Goal: Task Accomplishment & Management: Manage account settings

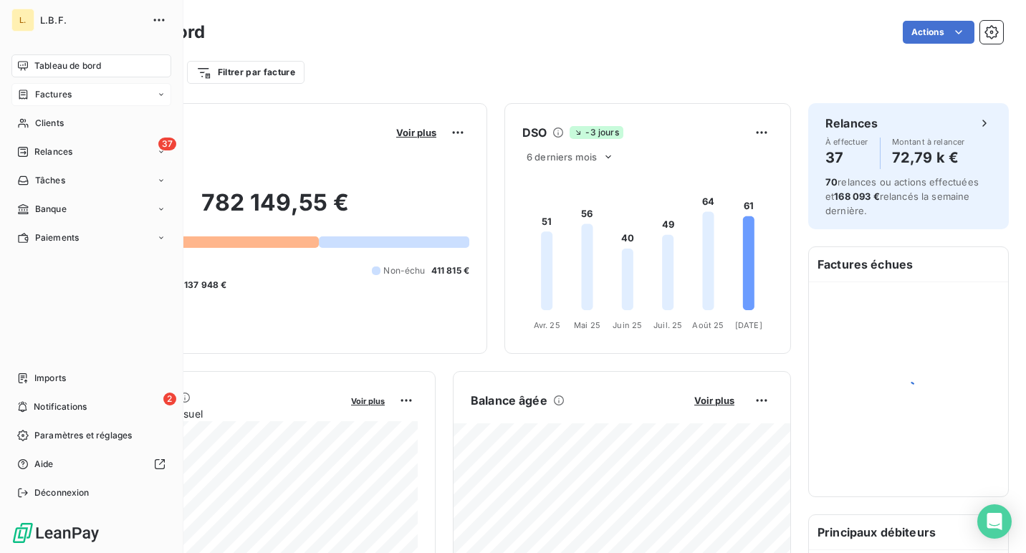
click at [38, 97] on span "Factures" at bounding box center [53, 94] width 37 height 13
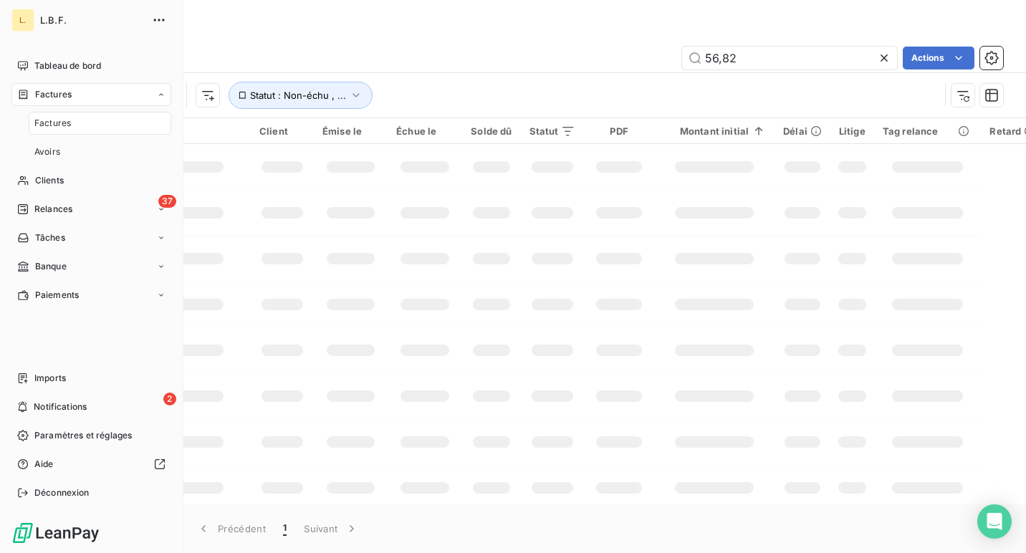
click at [70, 124] on span "Factures" at bounding box center [52, 123] width 37 height 13
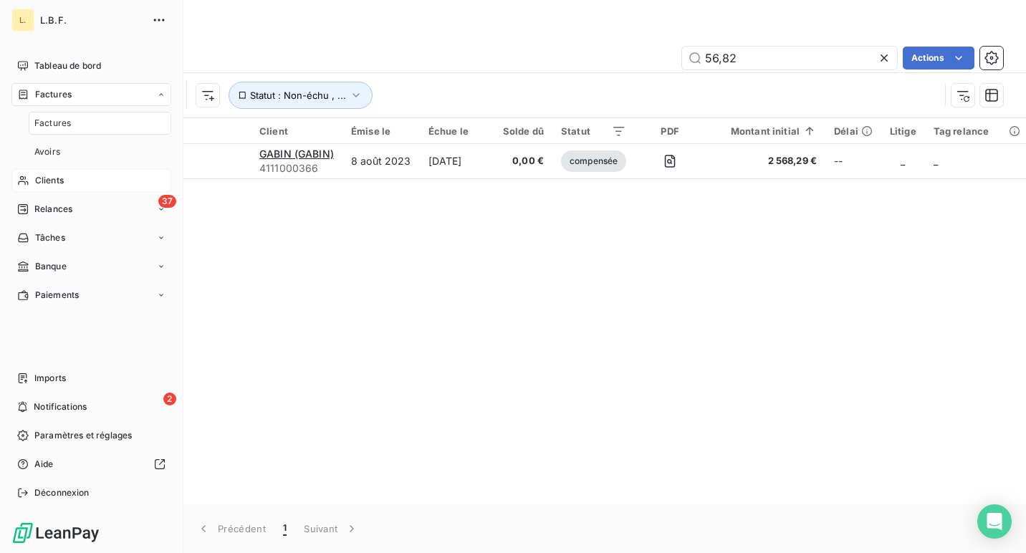
click at [60, 183] on span "Clients" at bounding box center [49, 180] width 29 height 13
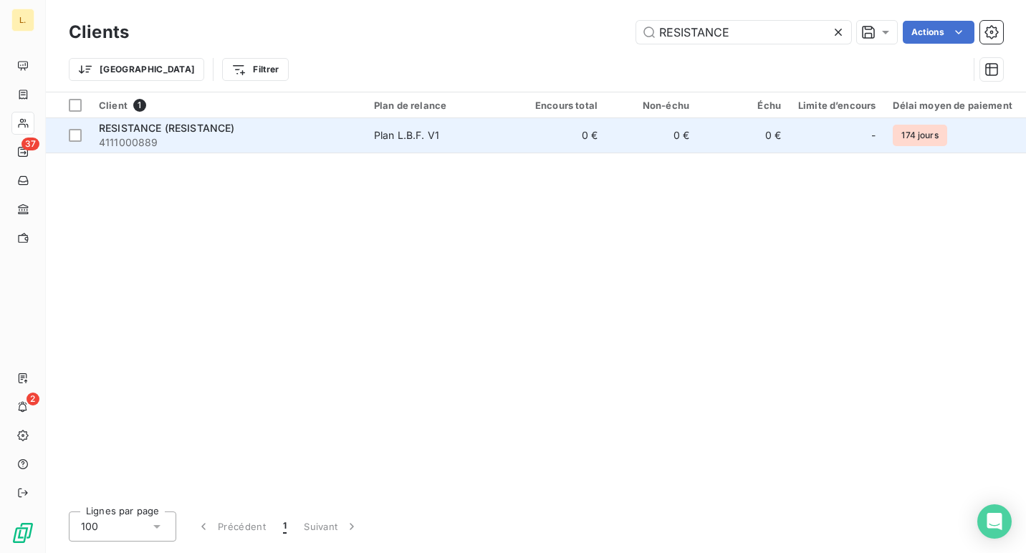
type input "RESISTANCE"
click at [611, 142] on td "0 €" at bounding box center [652, 135] width 92 height 34
click at [597, 146] on td "0 €" at bounding box center [561, 135] width 92 height 34
click at [606, 142] on td "0 €" at bounding box center [652, 135] width 92 height 34
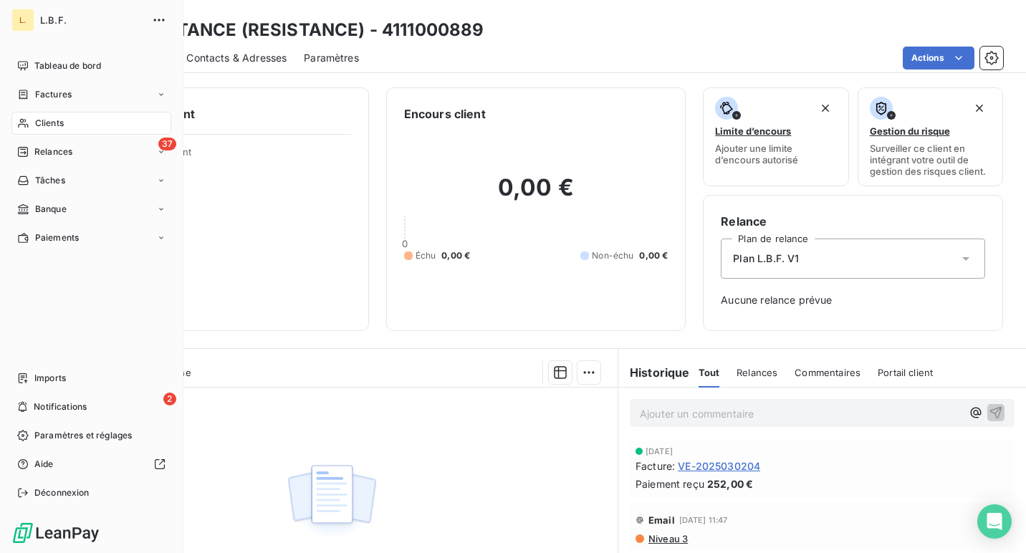
click at [37, 125] on span "Clients" at bounding box center [49, 123] width 29 height 13
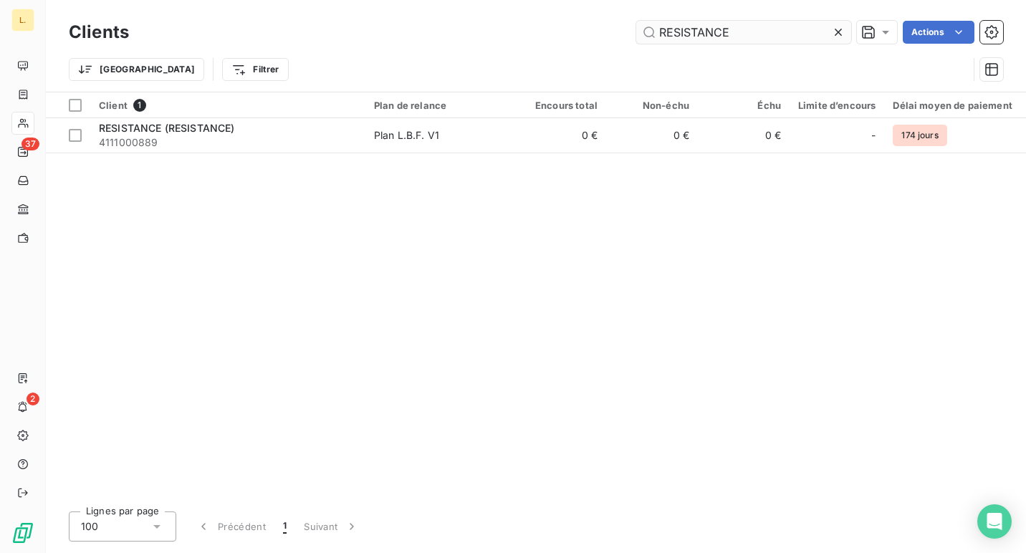
click at [702, 37] on input "RESISTANCE" at bounding box center [743, 32] width 215 height 23
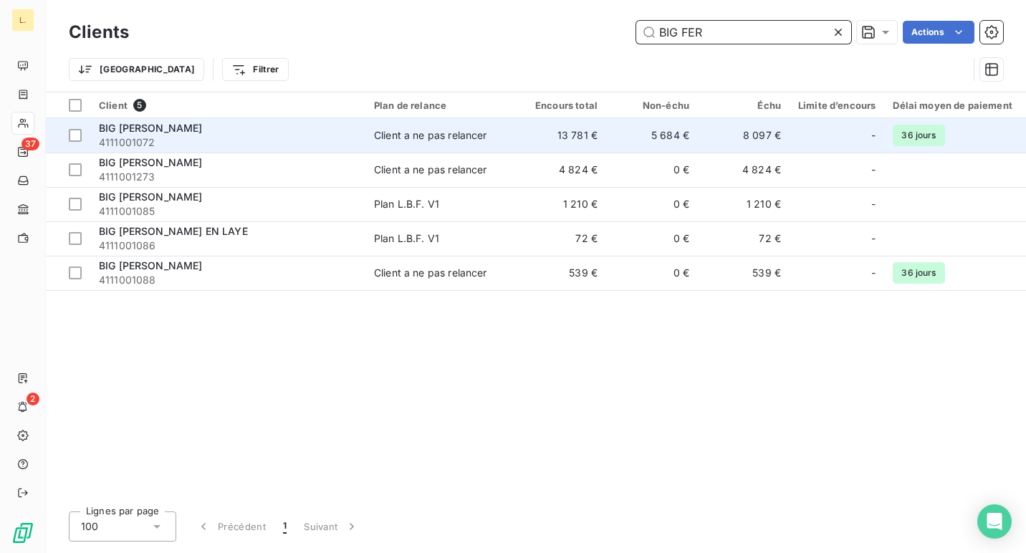
type input "BIG FER"
click at [325, 147] on span "4111001072" at bounding box center [228, 142] width 258 height 14
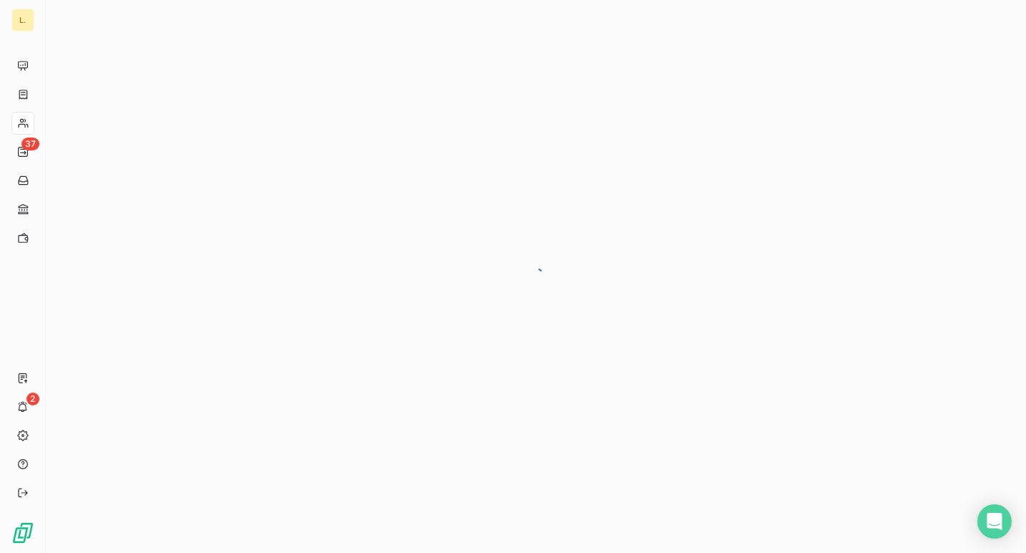
click at [325, 147] on div at bounding box center [536, 276] width 981 height 553
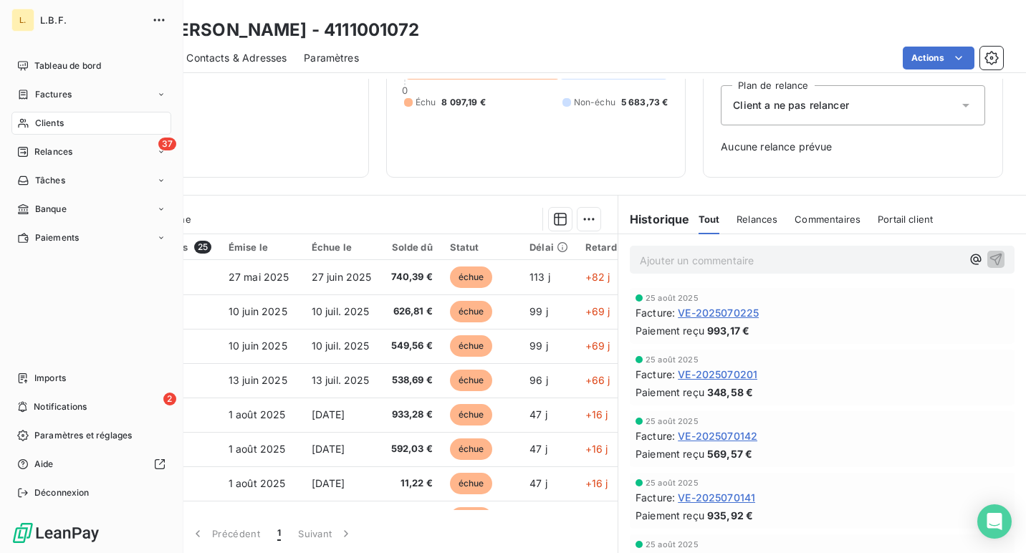
click at [23, 118] on icon at bounding box center [23, 123] width 12 height 11
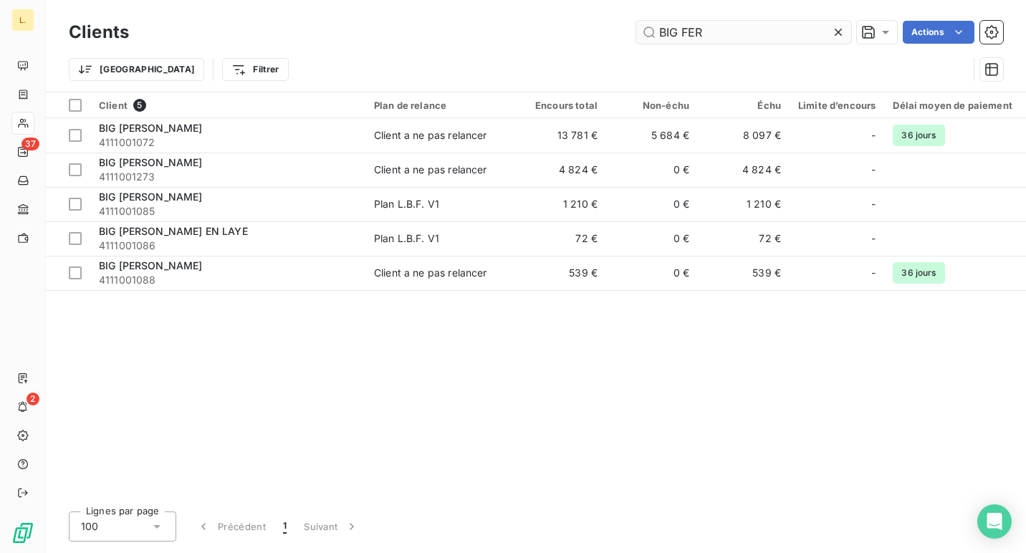
click at [681, 34] on input "BIG FER" at bounding box center [743, 32] width 215 height 23
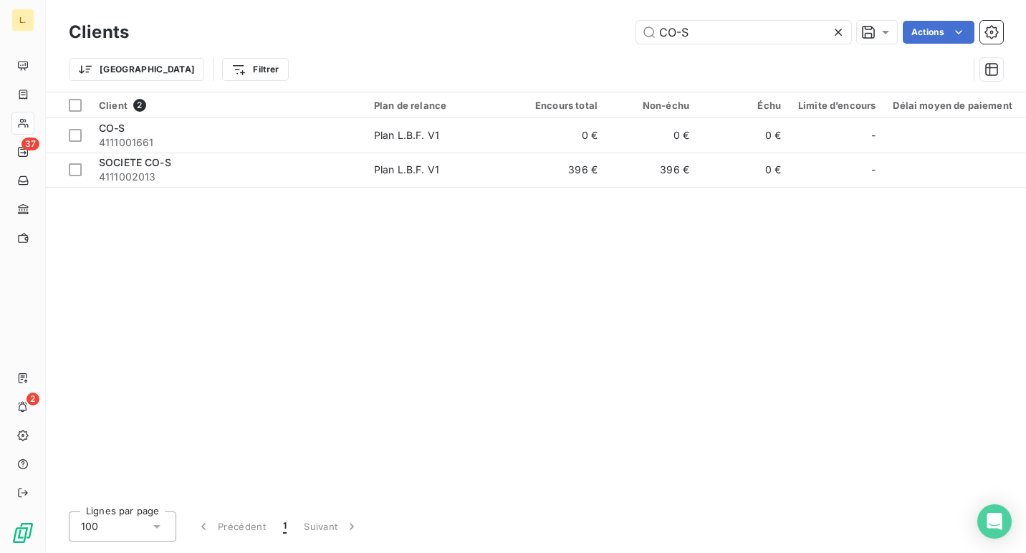
type input "CO-S"
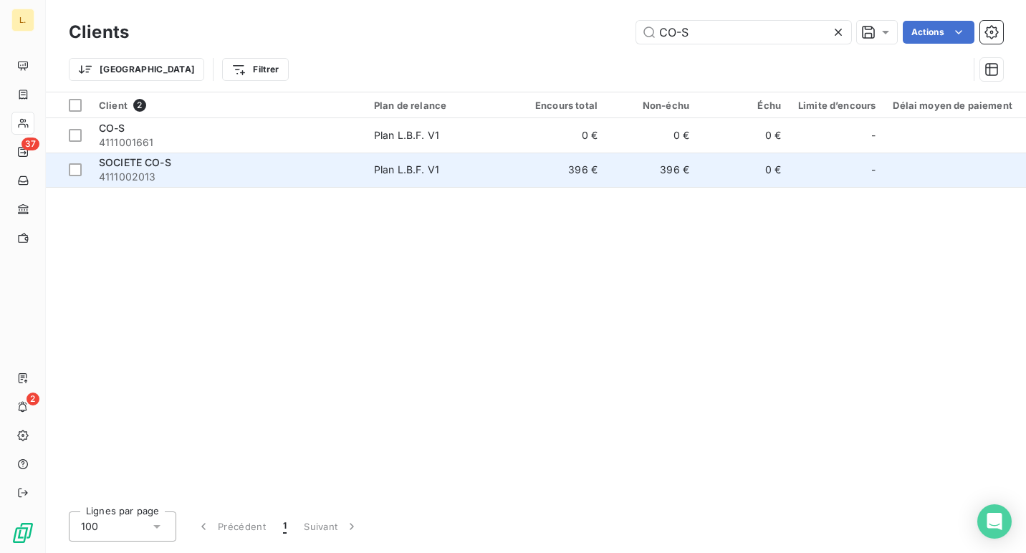
click at [365, 171] on td "SOCIETE CO-S 4111002013" at bounding box center [227, 170] width 275 height 34
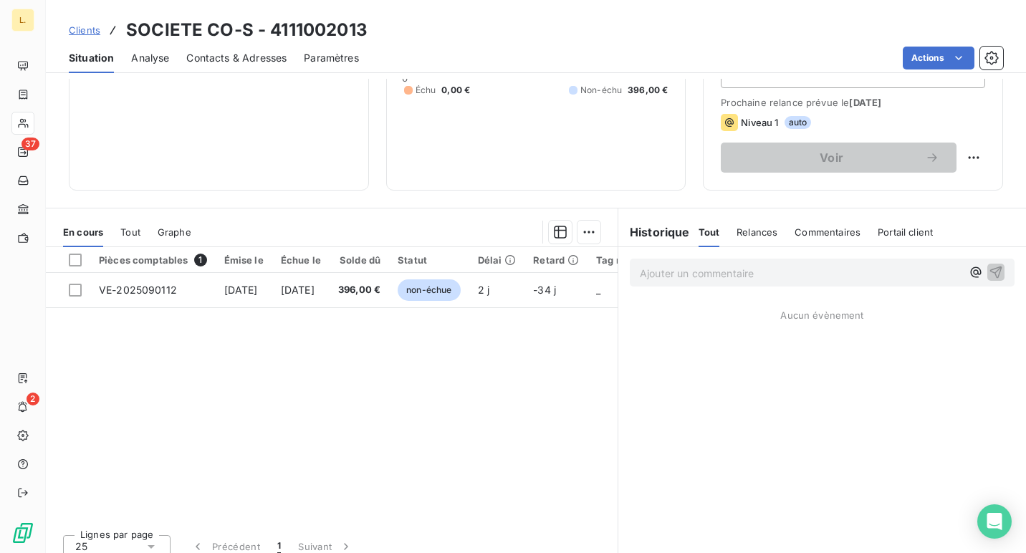
scroll to position [204, 0]
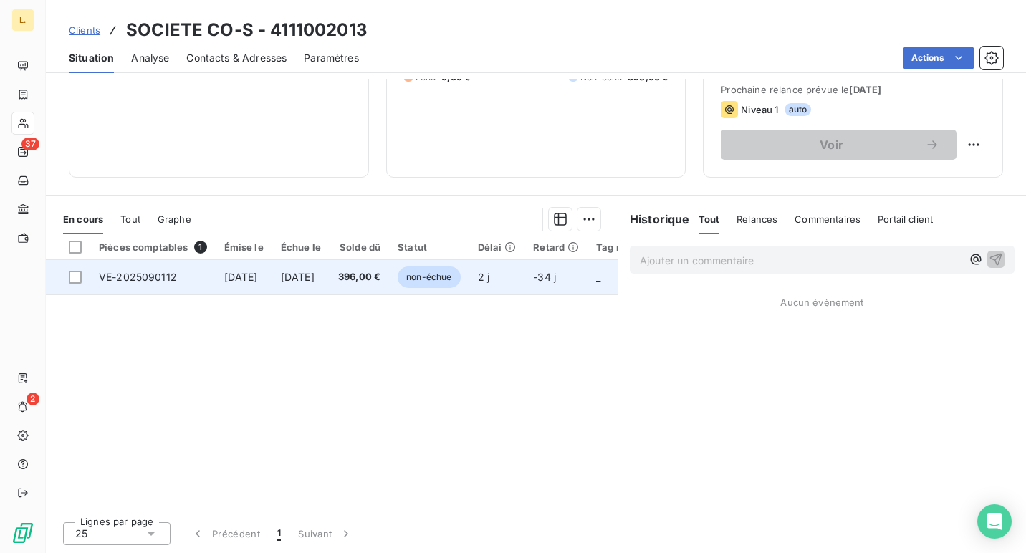
click at [525, 292] on td "2 j" at bounding box center [497, 277] width 56 height 34
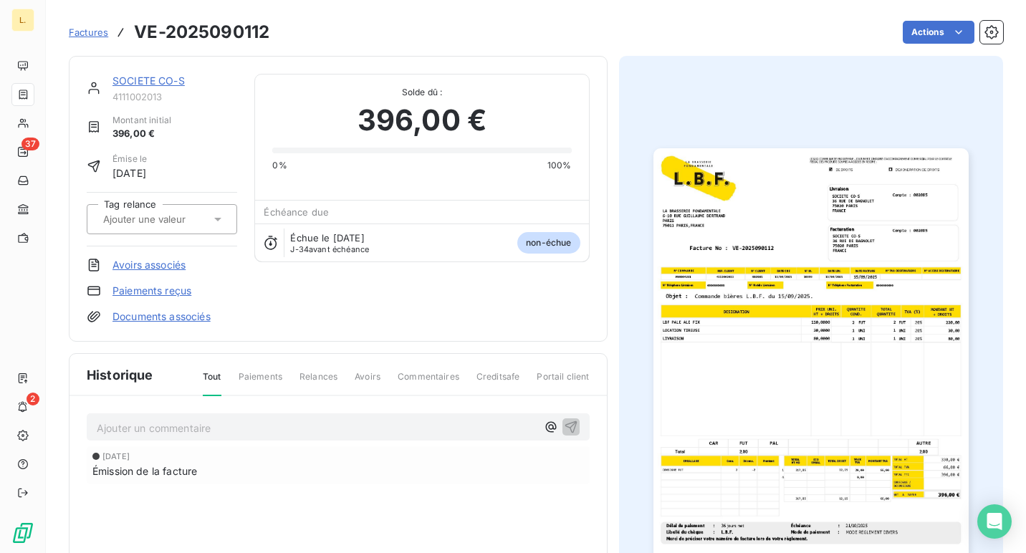
click at [167, 287] on link "Paiements reçus" at bounding box center [152, 291] width 79 height 14
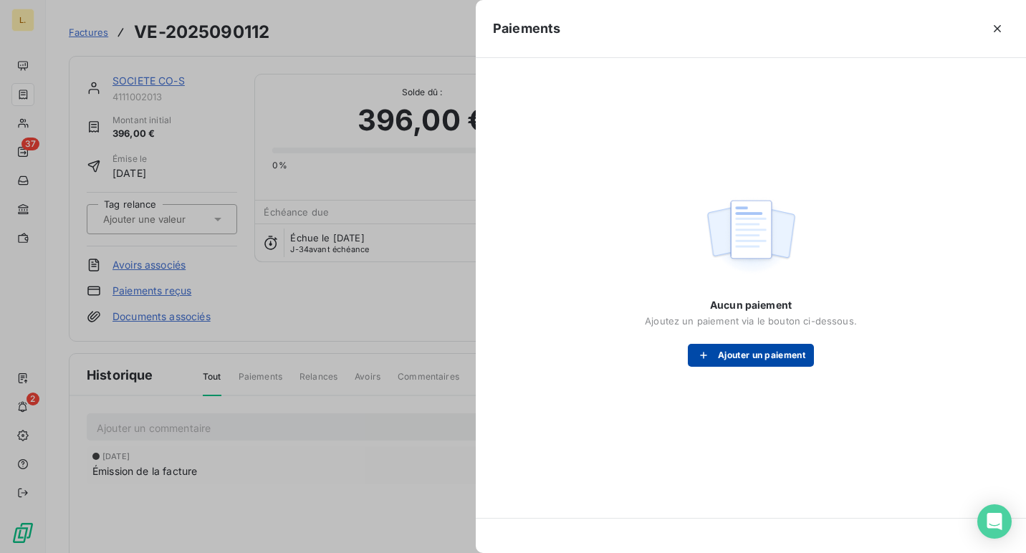
click at [743, 350] on button "Ajouter un paiement" at bounding box center [751, 355] width 126 height 23
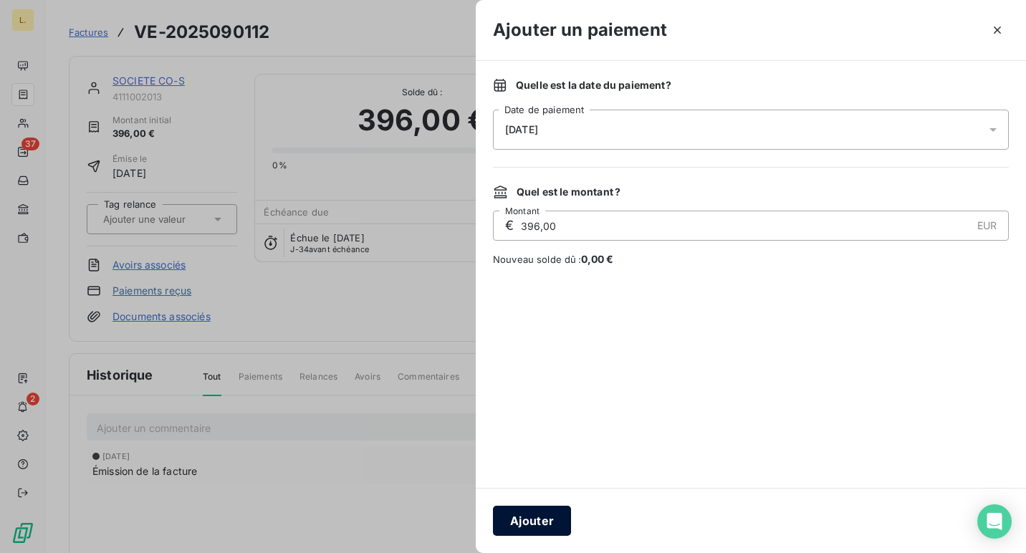
click at [513, 513] on button "Ajouter" at bounding box center [532, 521] width 78 height 30
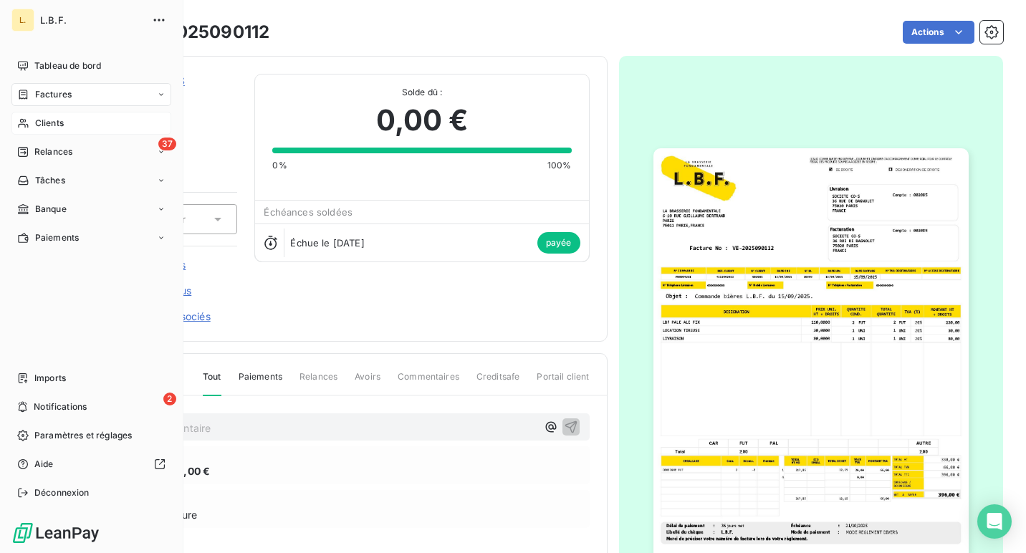
click at [59, 122] on span "Clients" at bounding box center [49, 123] width 29 height 13
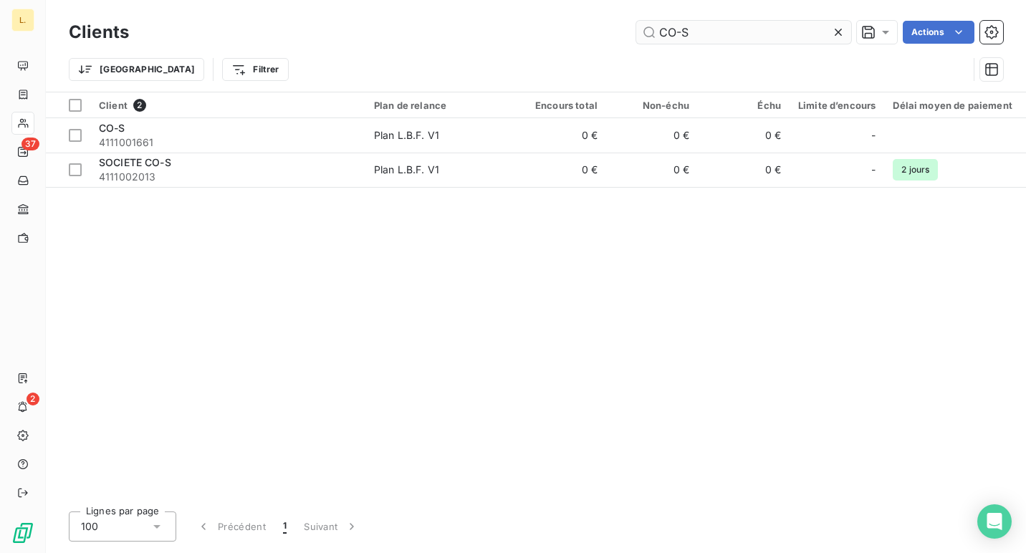
click at [687, 31] on input "CO-S" at bounding box center [743, 32] width 215 height 23
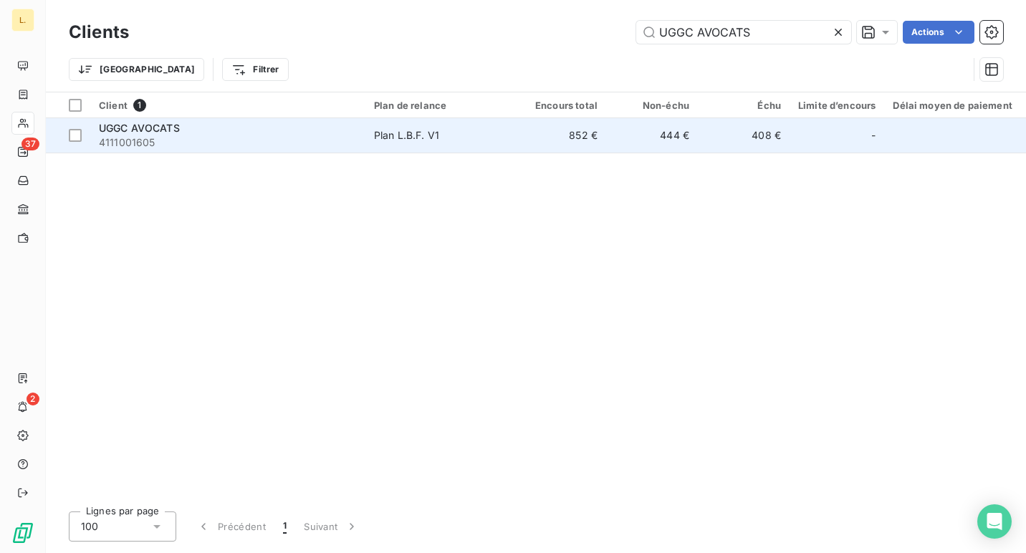
type input "UGGC AVOCATS"
click at [571, 143] on td "852 €" at bounding box center [561, 135] width 92 height 34
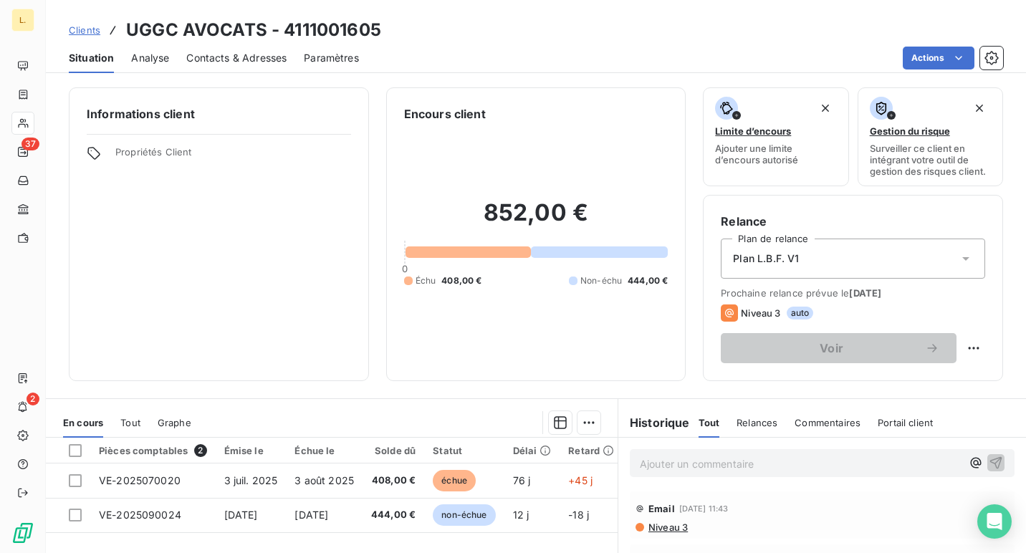
scroll to position [16, 0]
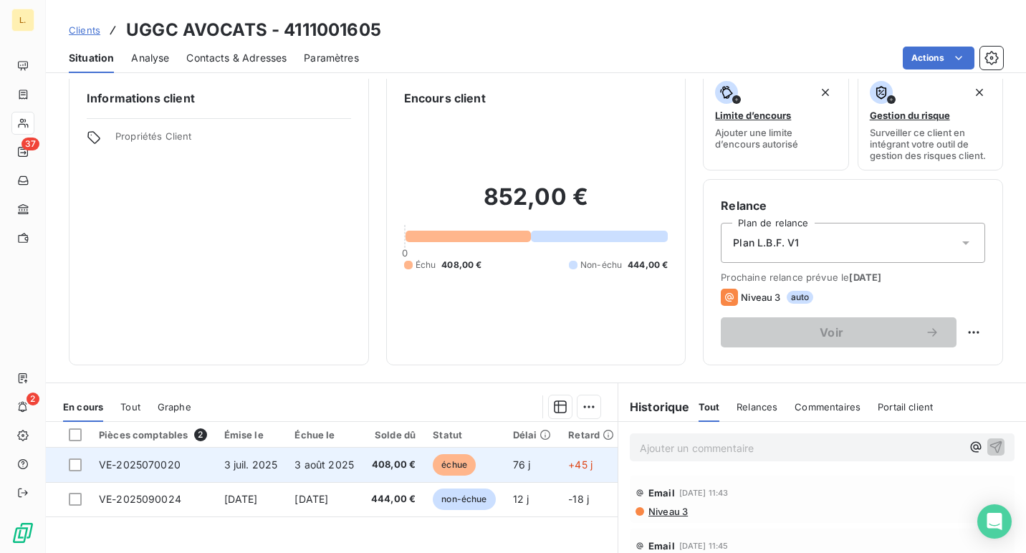
click at [383, 472] on td "408,00 €" at bounding box center [394, 465] width 62 height 34
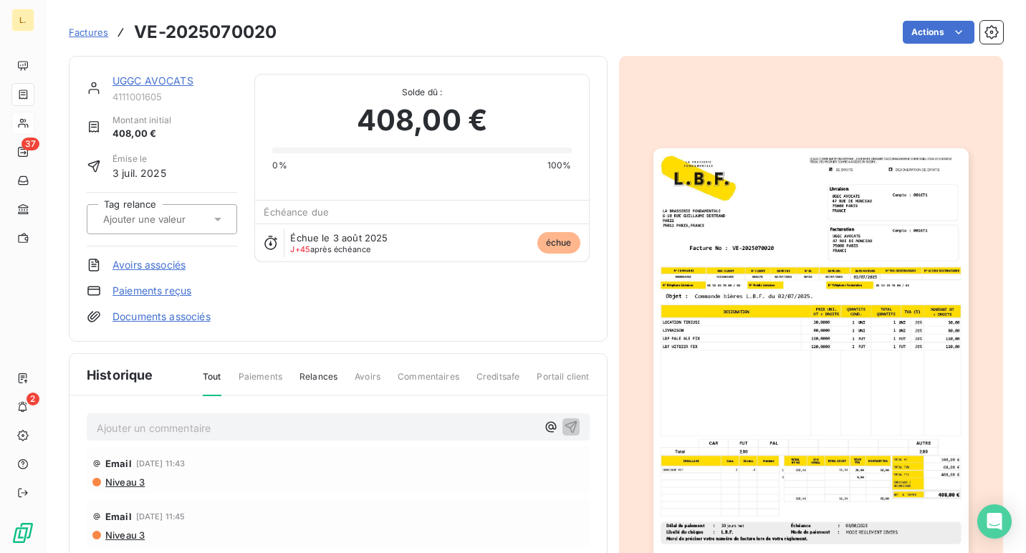
click at [154, 292] on link "Paiements reçus" at bounding box center [152, 291] width 79 height 14
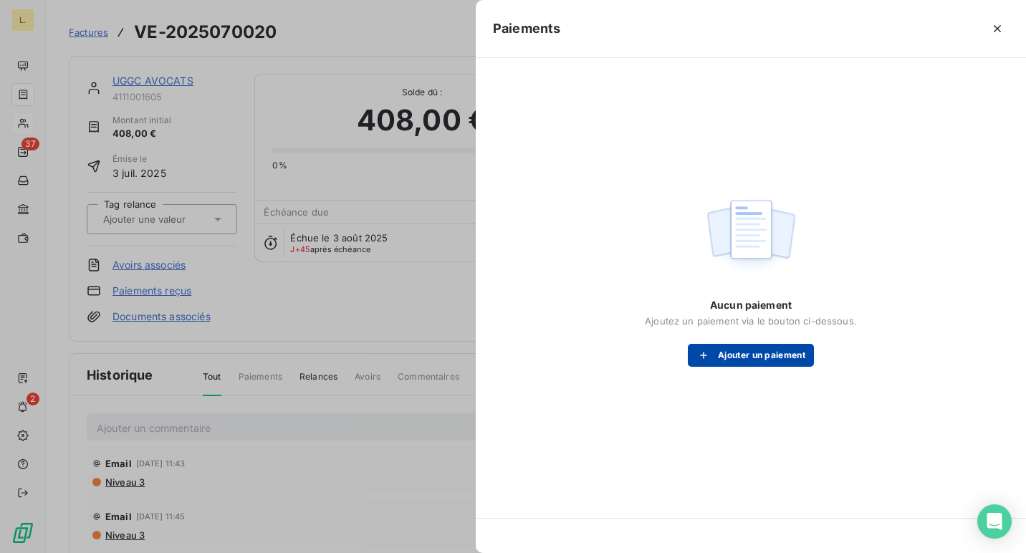
click at [718, 356] on button "Ajouter un paiement" at bounding box center [751, 355] width 126 height 23
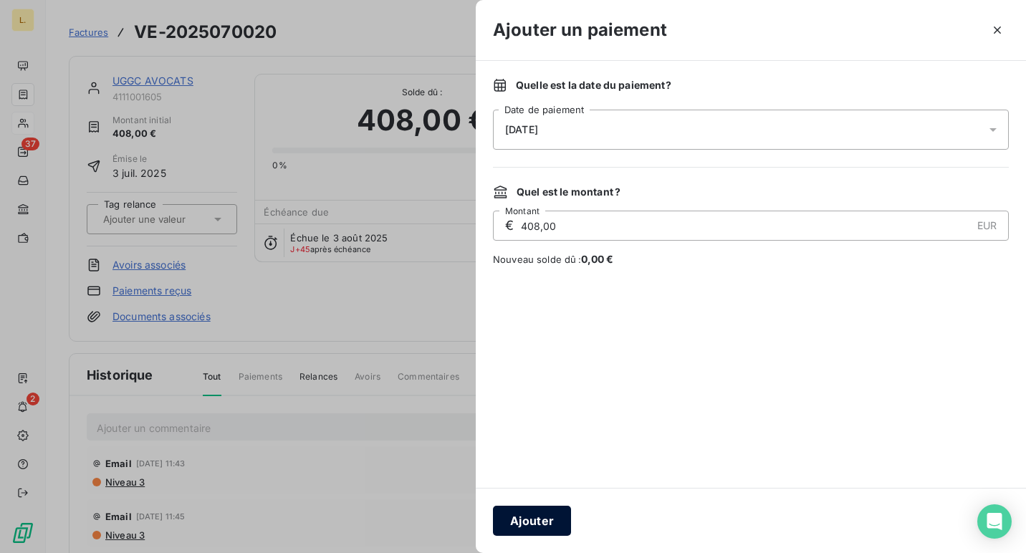
click at [551, 512] on button "Ajouter" at bounding box center [532, 521] width 78 height 30
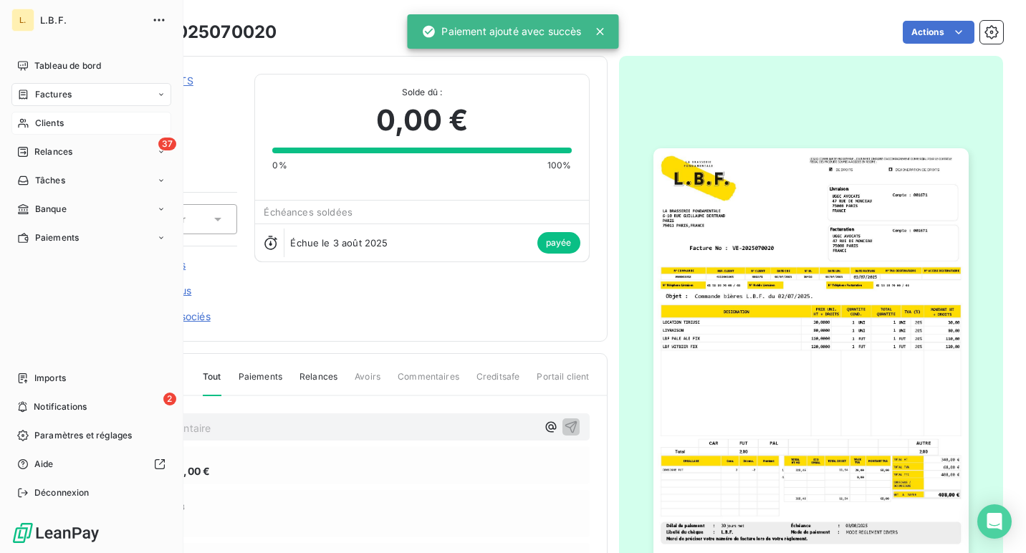
click at [47, 121] on span "Clients" at bounding box center [49, 123] width 29 height 13
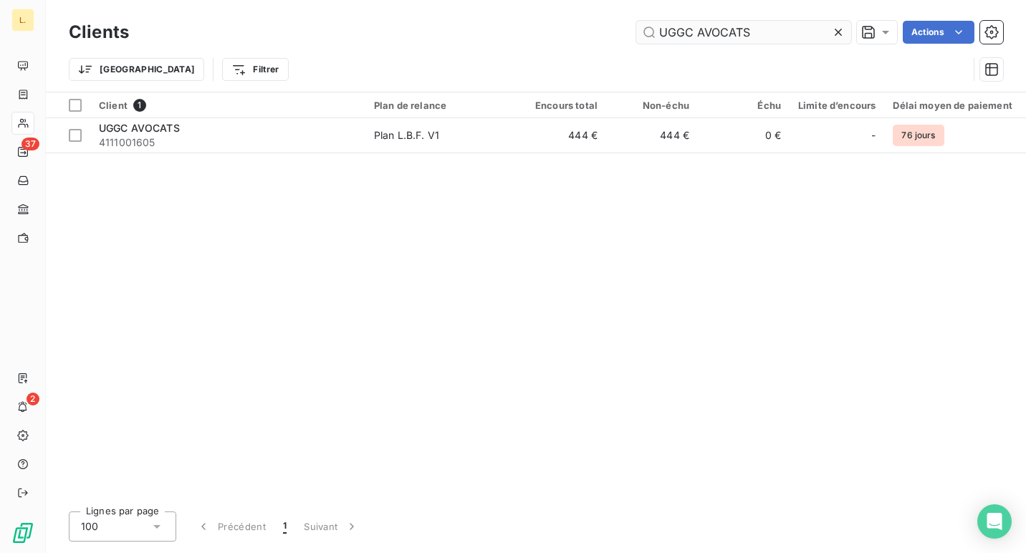
click at [672, 31] on input "UGGC AVOCATS" at bounding box center [743, 32] width 215 height 23
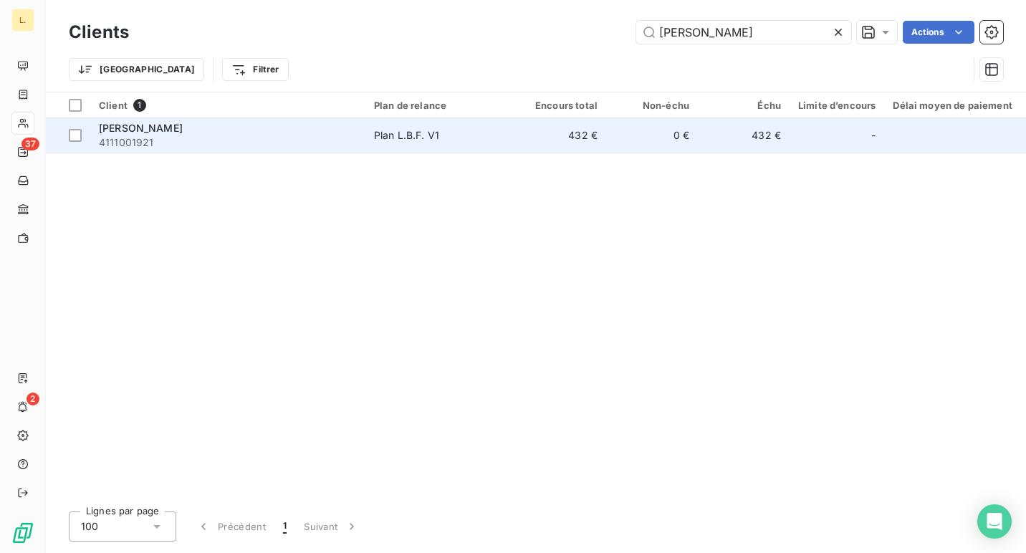
type input "[PERSON_NAME]"
click at [543, 142] on td "432 €" at bounding box center [561, 135] width 92 height 34
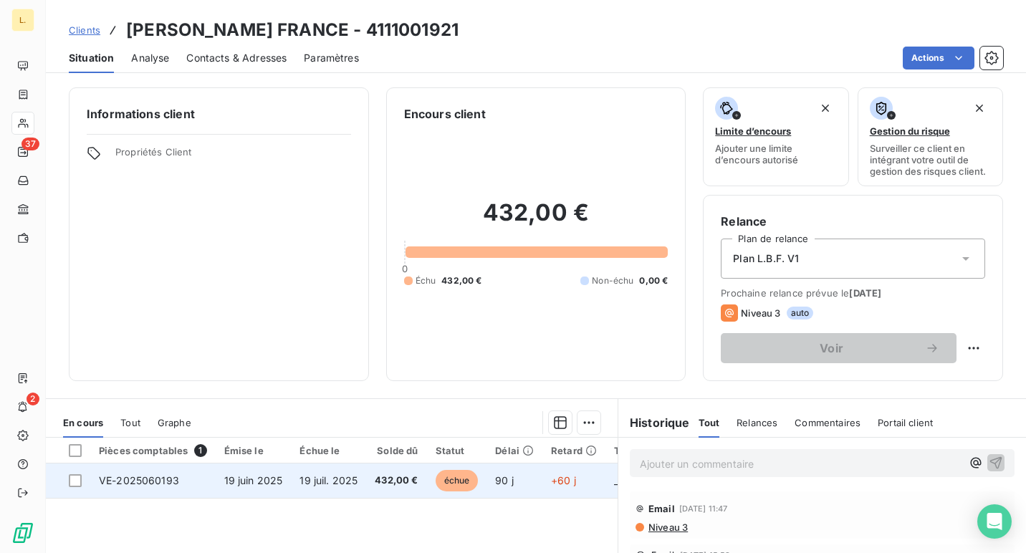
click at [528, 465] on td "90 j" at bounding box center [515, 481] width 56 height 34
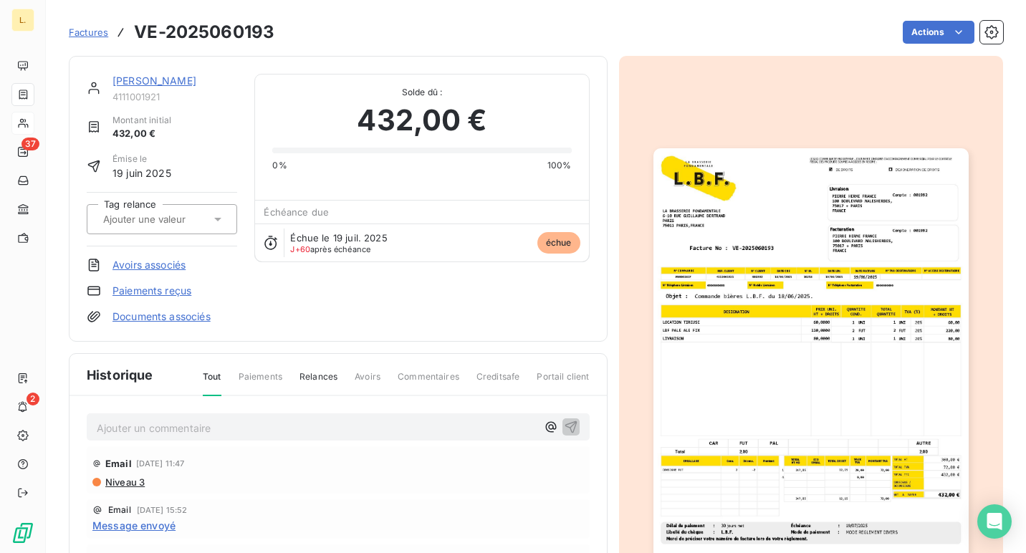
click at [171, 293] on link "Paiements reçus" at bounding box center [152, 291] width 79 height 14
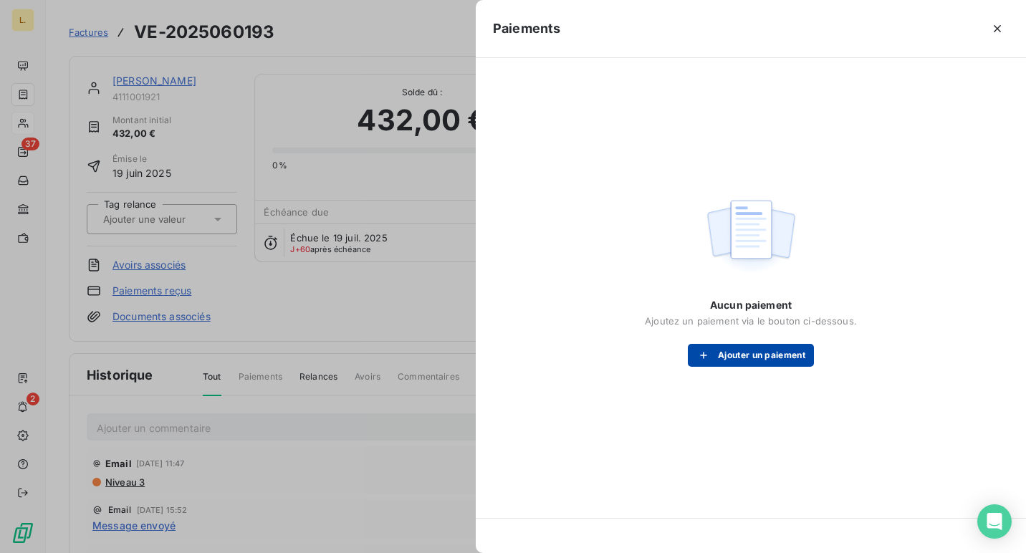
click at [725, 358] on button "Ajouter un paiement" at bounding box center [751, 355] width 126 height 23
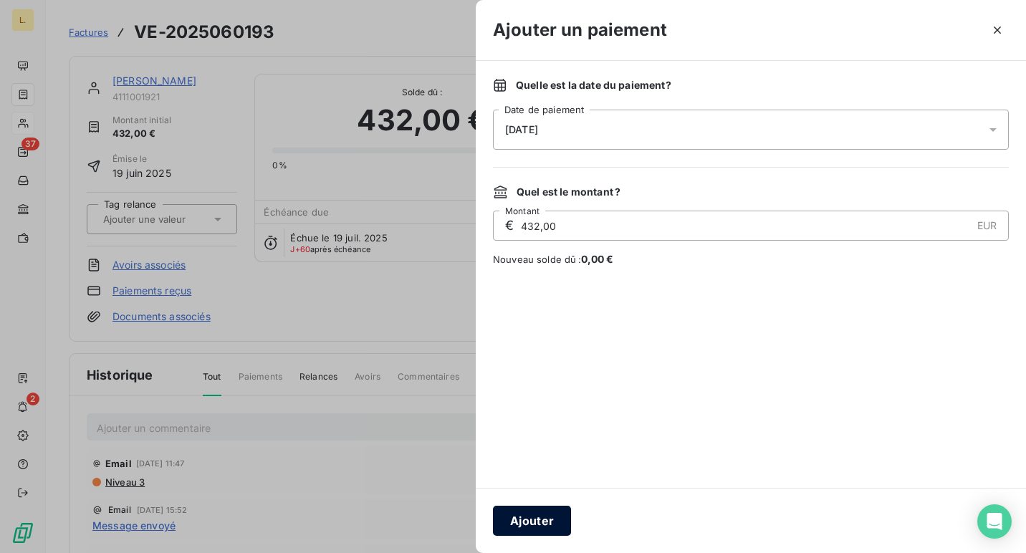
click at [557, 522] on button "Ajouter" at bounding box center [532, 521] width 78 height 30
